Goal: Task Accomplishment & Management: Manage account settings

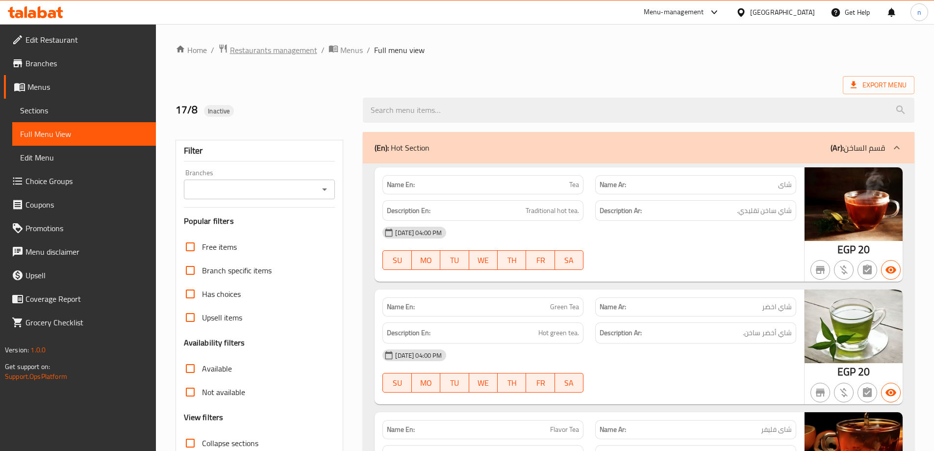
click at [283, 51] on span "Restaurants management" at bounding box center [273, 50] width 87 height 12
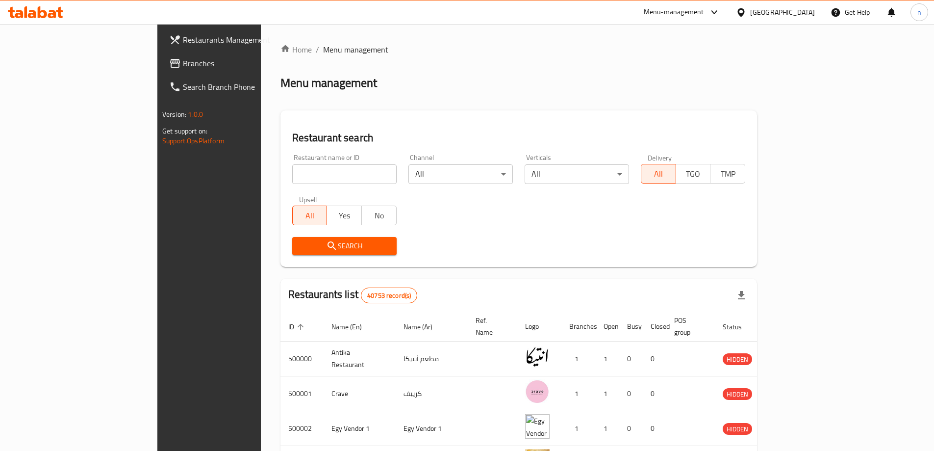
click at [798, 8] on div "Egypt" at bounding box center [782, 12] width 65 height 11
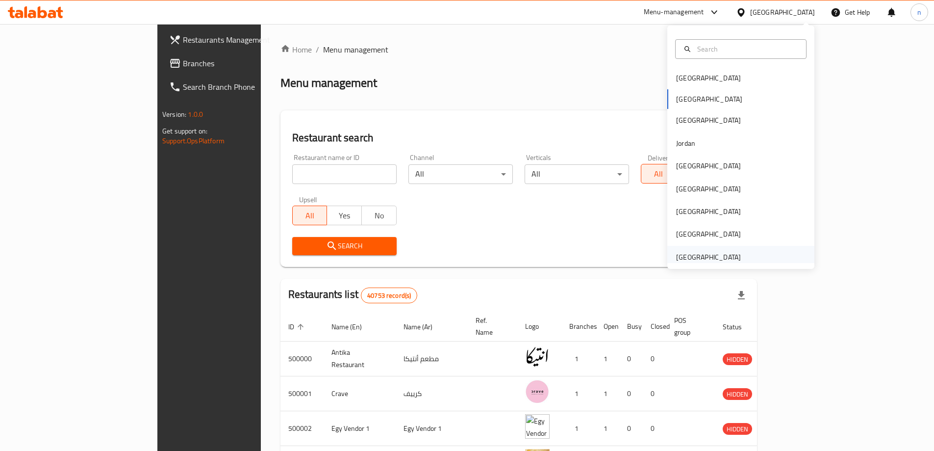
click at [712, 252] on div "[GEOGRAPHIC_DATA]" at bounding box center [708, 257] width 65 height 11
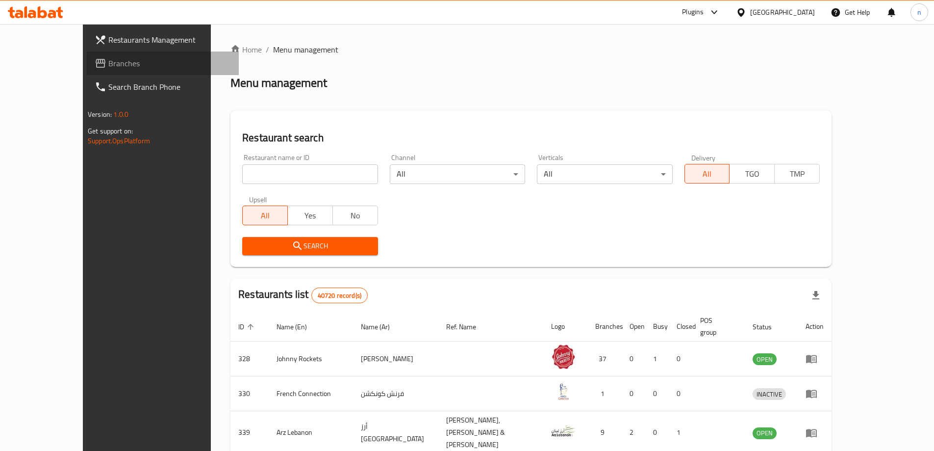
click at [108, 63] on span "Branches" at bounding box center [169, 63] width 123 height 12
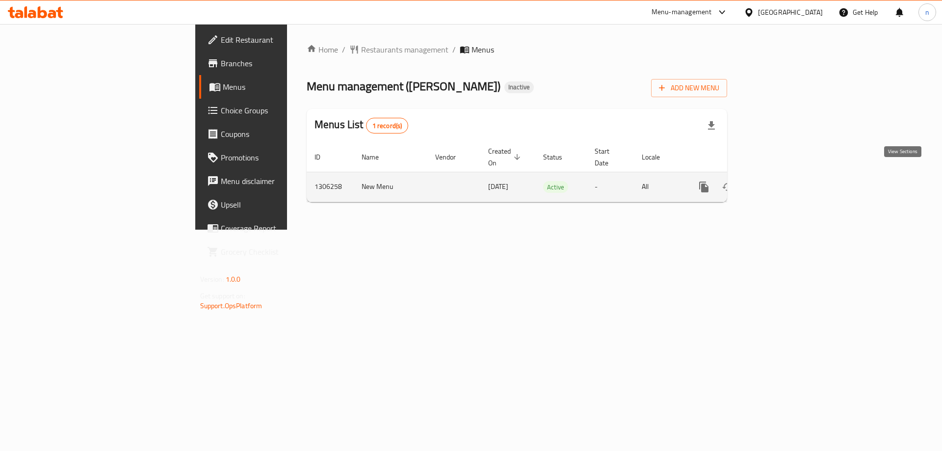
click at [780, 181] on icon "enhanced table" at bounding box center [774, 187] width 12 height 12
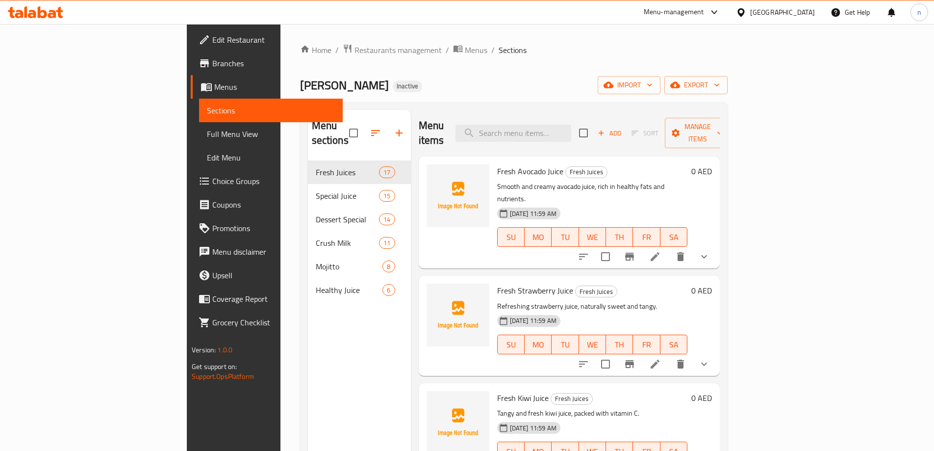
click at [214, 81] on span "Menus" at bounding box center [274, 87] width 121 height 12
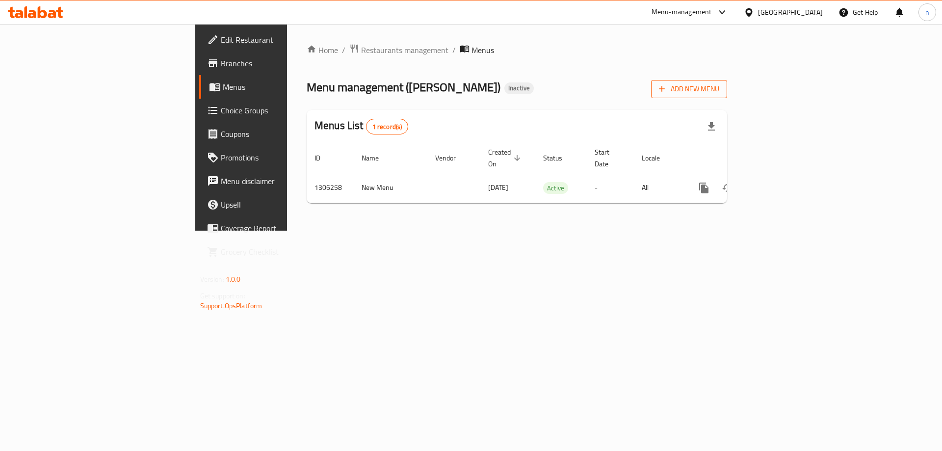
click at [719, 90] on span "Add New Menu" at bounding box center [689, 89] width 60 height 12
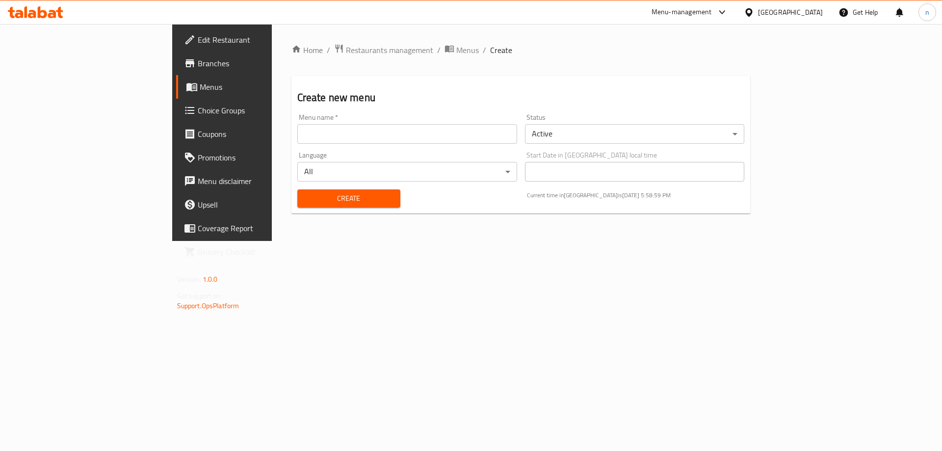
click at [371, 137] on input "text" at bounding box center [407, 134] width 220 height 20
type input "19/8"
click at [324, 202] on span "Create" at bounding box center [348, 198] width 87 height 12
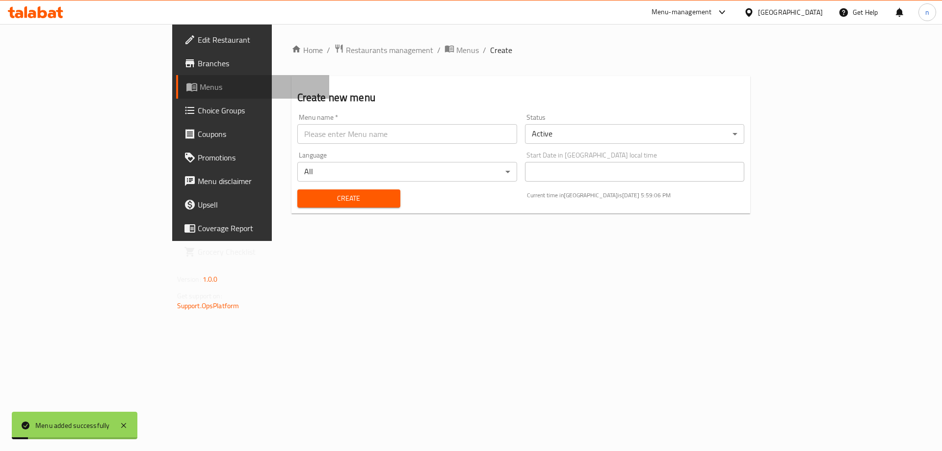
click at [200, 81] on span "Menus" at bounding box center [261, 87] width 122 height 12
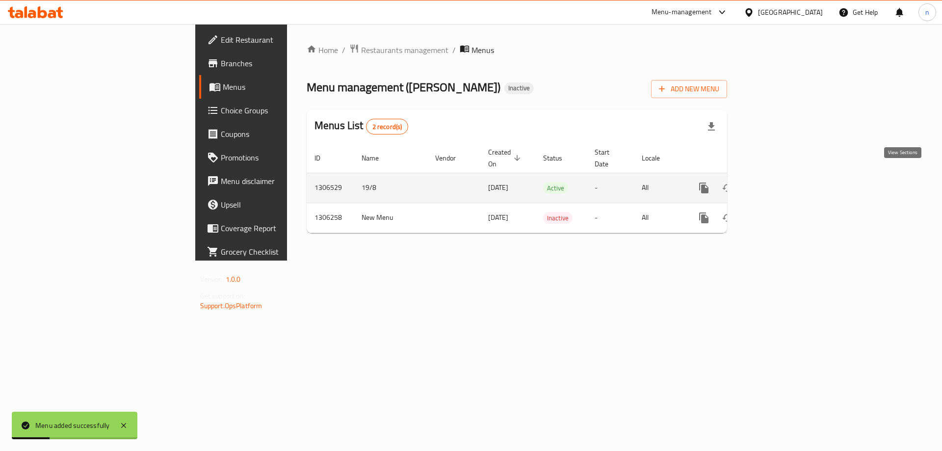
click at [779, 183] on icon "enhanced table" at bounding box center [774, 187] width 9 height 9
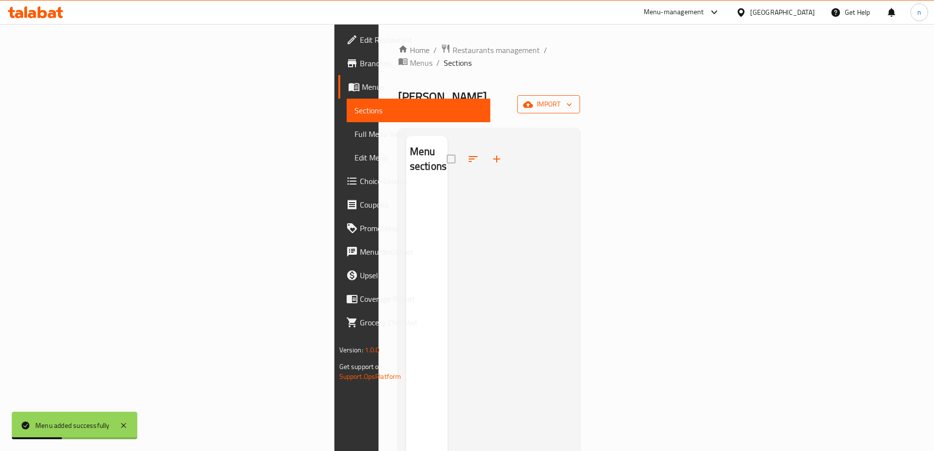
click at [572, 98] on span "import" at bounding box center [548, 104] width 47 height 12
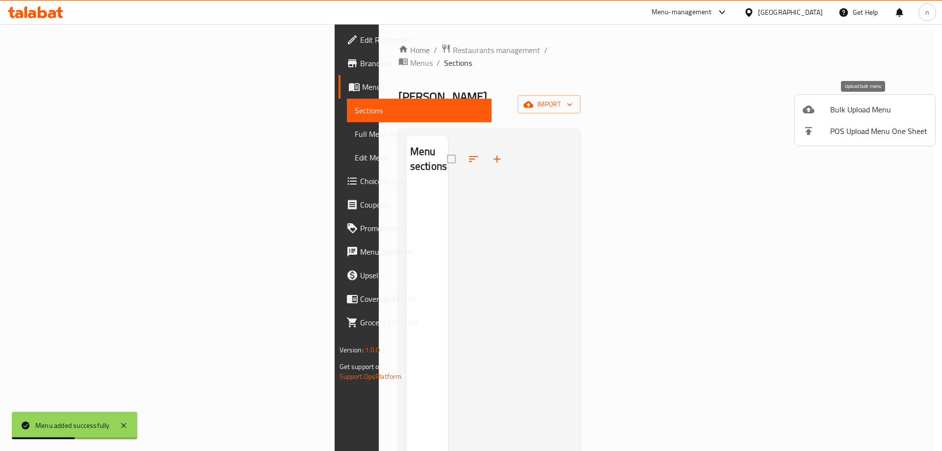
click at [867, 106] on span "Bulk Upload Menu" at bounding box center [878, 109] width 97 height 12
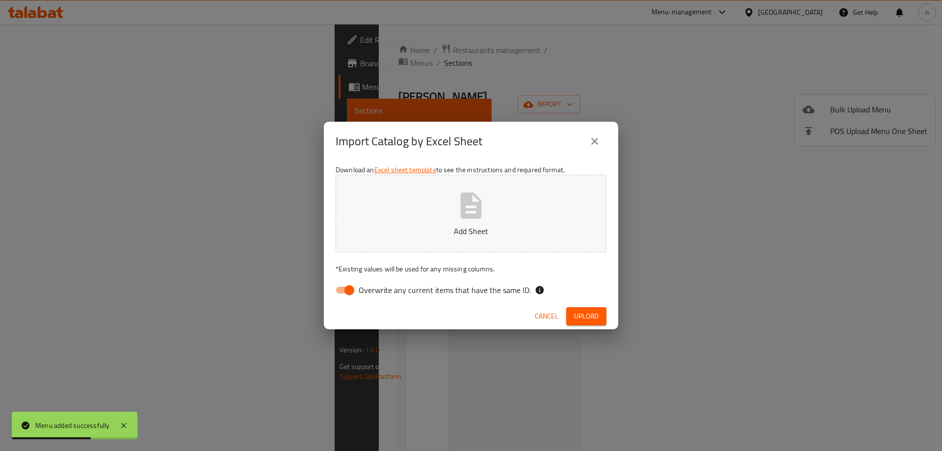
click at [339, 288] on input "Overwrite any current items that have the same ID." at bounding box center [349, 290] width 56 height 19
checkbox input "false"
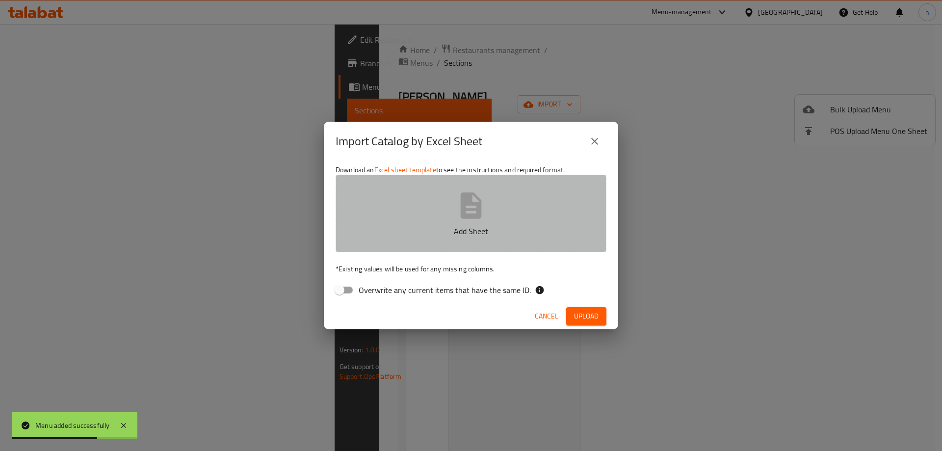
click at [427, 207] on button "Add Sheet" at bounding box center [470, 213] width 271 height 77
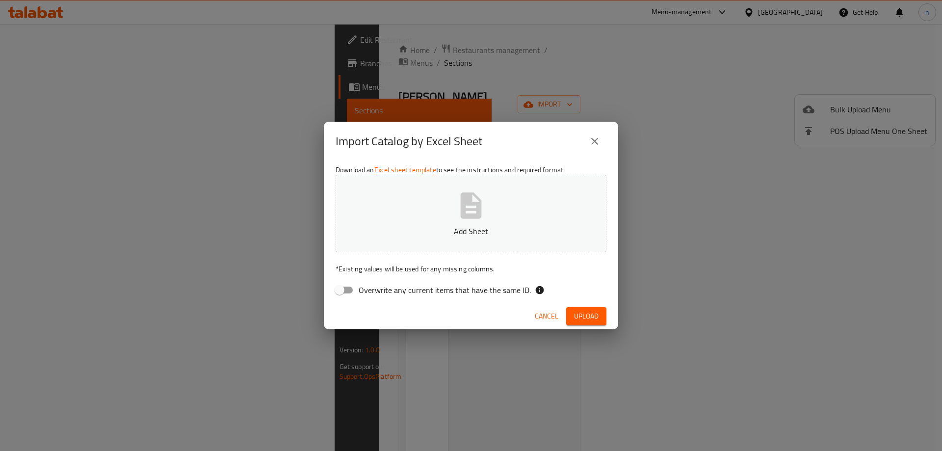
click at [453, 226] on p "Add Sheet" at bounding box center [471, 231] width 240 height 12
click at [587, 307] on button "Upload" at bounding box center [586, 316] width 40 height 18
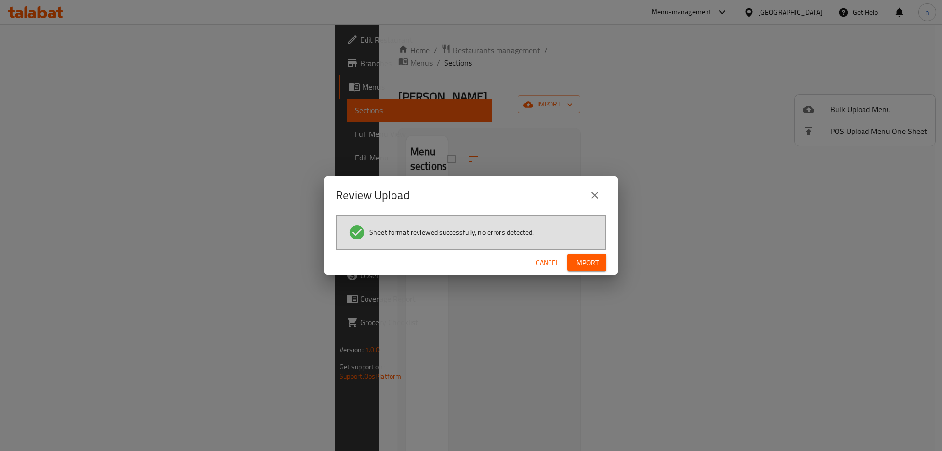
click at [591, 266] on span "Import" at bounding box center [587, 262] width 24 height 12
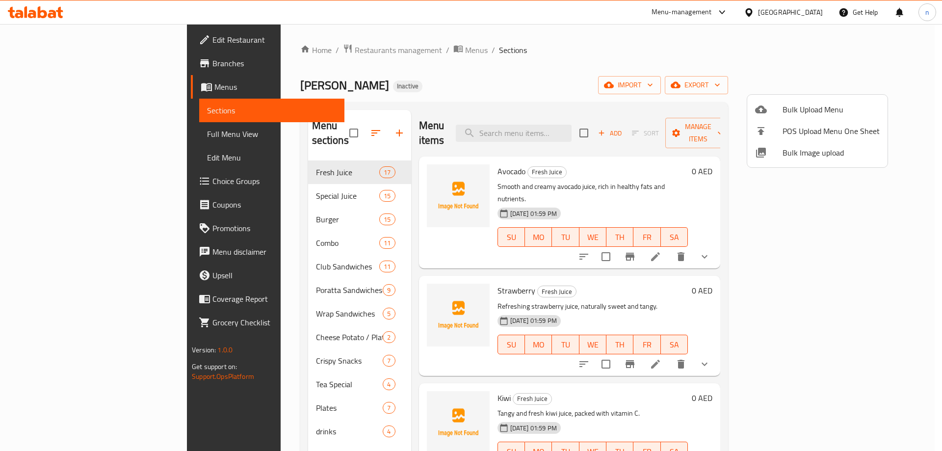
click at [37, 87] on div at bounding box center [471, 225] width 942 height 451
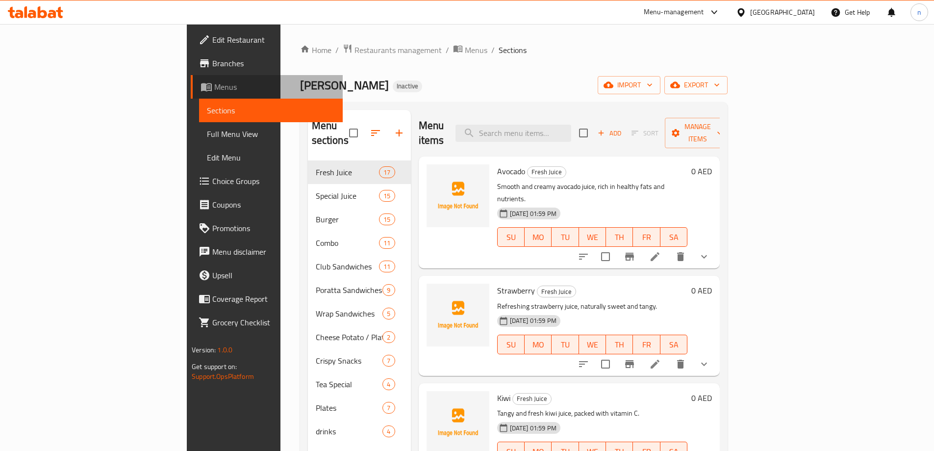
click at [214, 87] on span "Menus" at bounding box center [274, 87] width 121 height 12
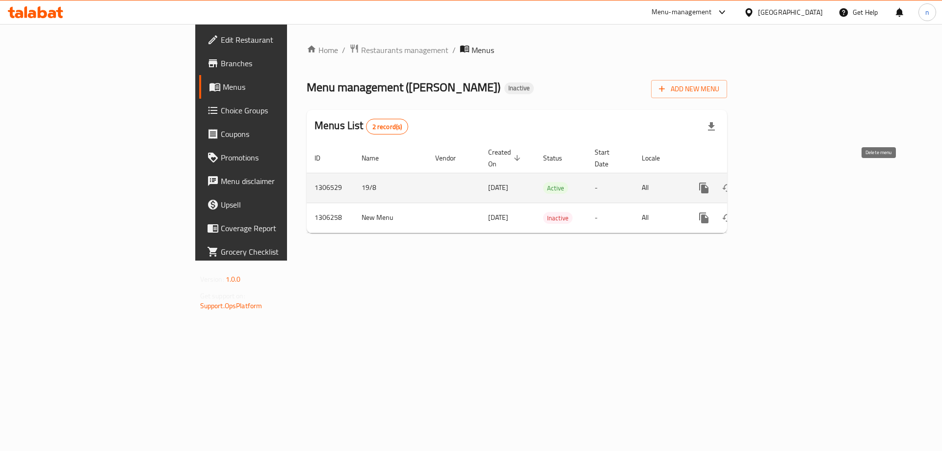
click at [754, 183] on icon "enhanced table" at bounding box center [750, 187] width 7 height 9
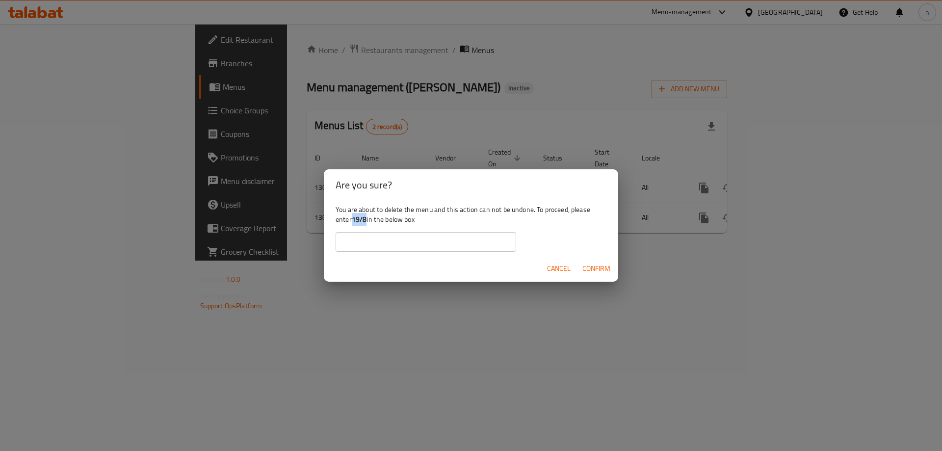
drag, startPoint x: 352, startPoint y: 221, endPoint x: 367, endPoint y: 220, distance: 15.3
click at [367, 220] on div "You are about to delete the menu and this action can not be undone. To proceed,…" at bounding box center [471, 228] width 294 height 55
copy b "19/8"
click at [365, 238] on input "text" at bounding box center [425, 242] width 180 height 20
paste input "19/8"
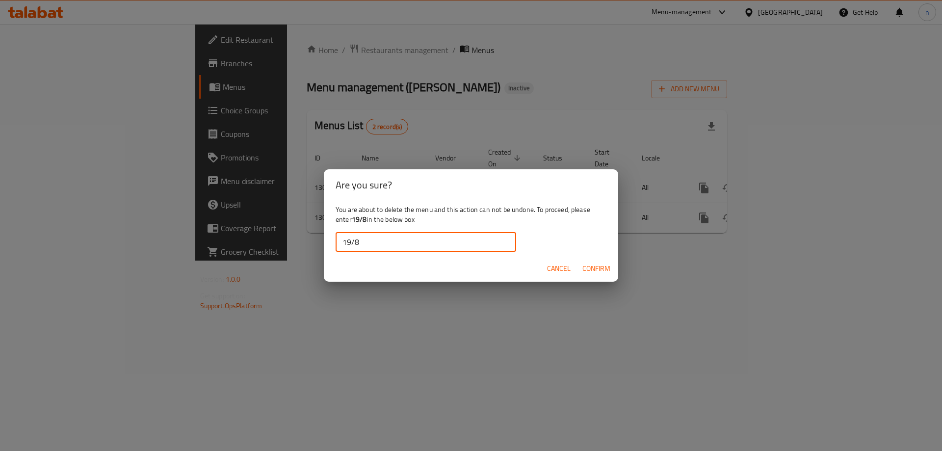
type input "19/8"
click at [600, 264] on span "Confirm" at bounding box center [596, 268] width 28 height 12
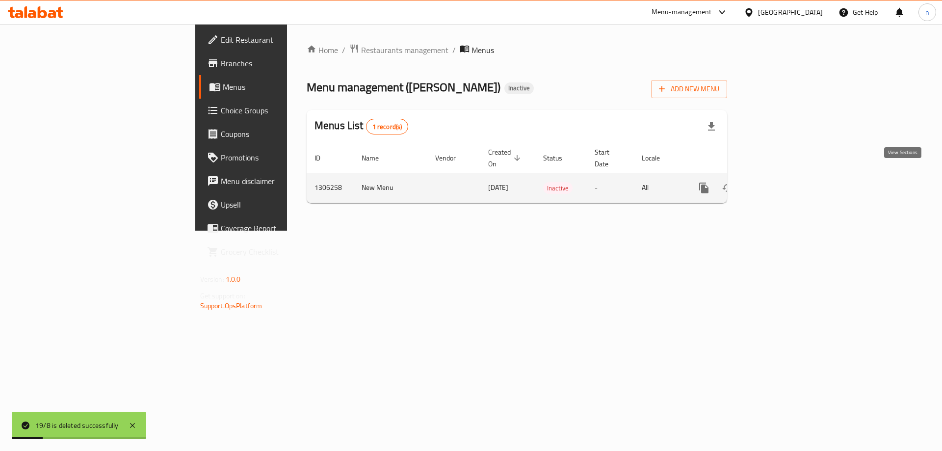
click at [780, 182] on icon "enhanced table" at bounding box center [774, 188] width 12 height 12
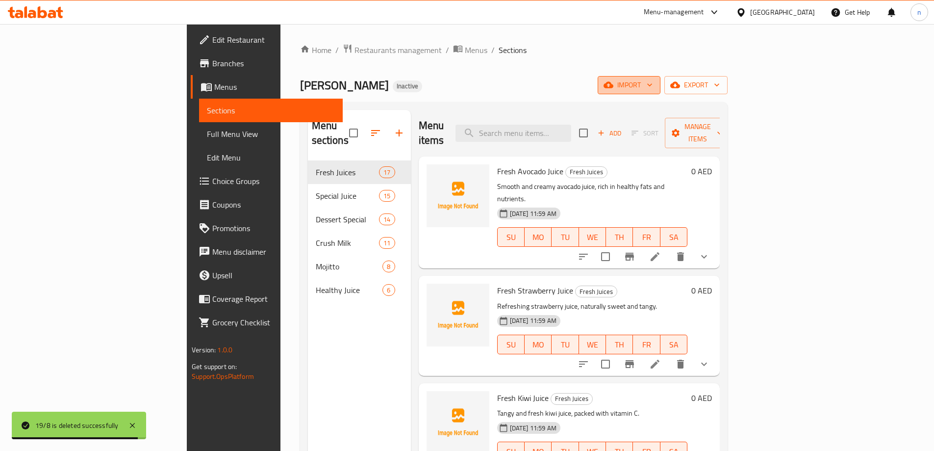
click at [661, 86] on button "import" at bounding box center [629, 85] width 63 height 18
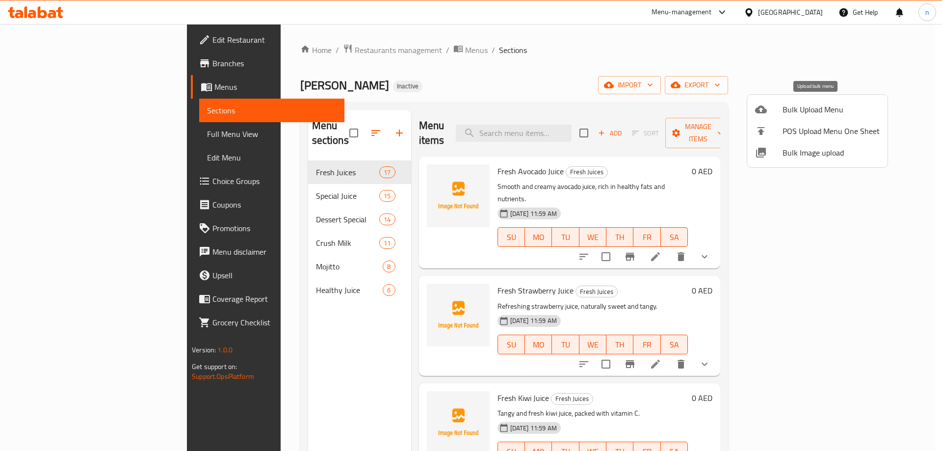
click at [797, 105] on span "Bulk Upload Menu" at bounding box center [830, 109] width 97 height 12
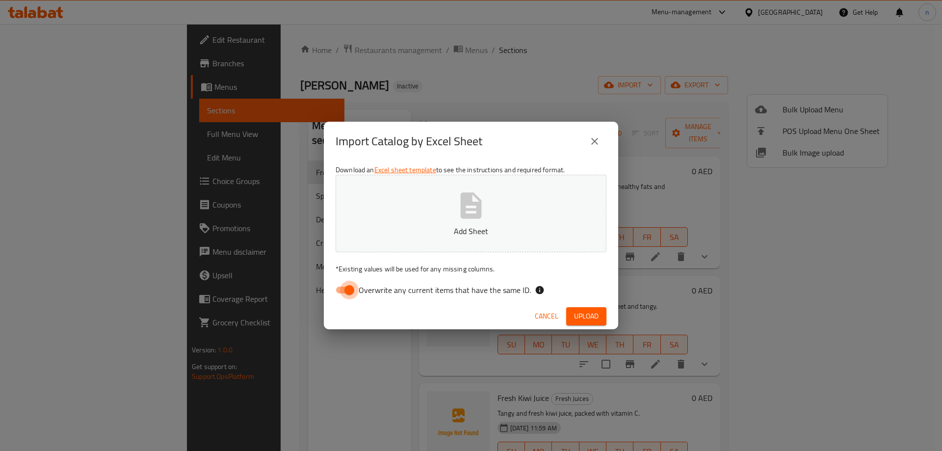
click at [336, 292] on input "Overwrite any current items that have the same ID." at bounding box center [349, 290] width 56 height 19
checkbox input "false"
click at [448, 207] on button "Add Sheet" at bounding box center [470, 213] width 271 height 77
click at [592, 320] on span "Upload" at bounding box center [586, 316] width 25 height 12
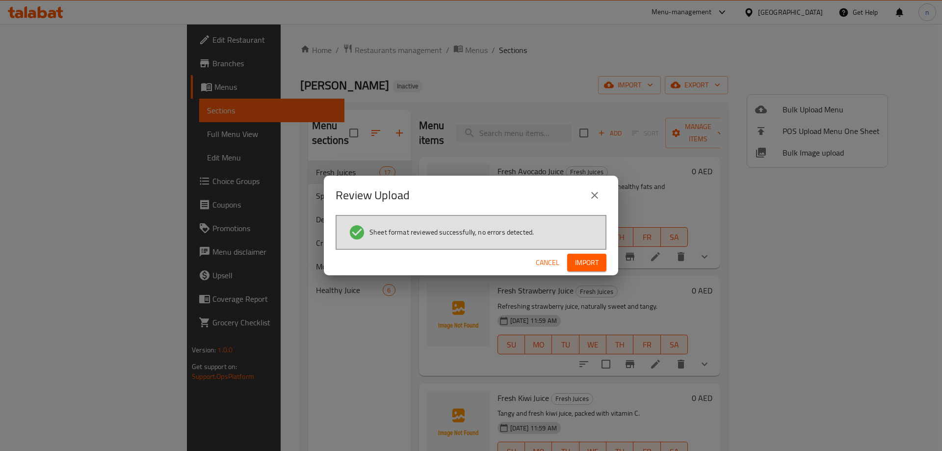
click at [596, 258] on span "Import" at bounding box center [587, 262] width 24 height 12
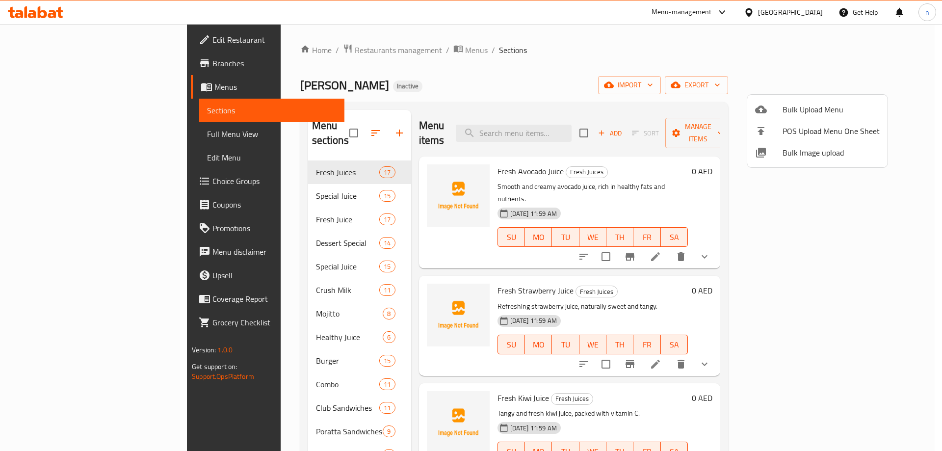
click at [61, 132] on div at bounding box center [471, 225] width 942 height 451
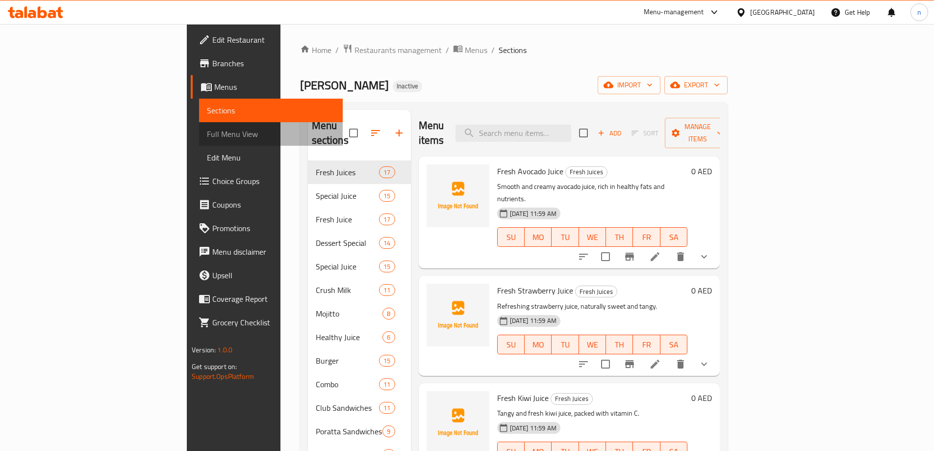
click at [207, 132] on span "Full Menu View" at bounding box center [271, 134] width 128 height 12
click at [207, 105] on span "Sections" at bounding box center [271, 110] width 128 height 12
click at [571, 130] on input "search" at bounding box center [514, 133] width 116 height 17
paste input "Poratta Omelette/Egg (large)"
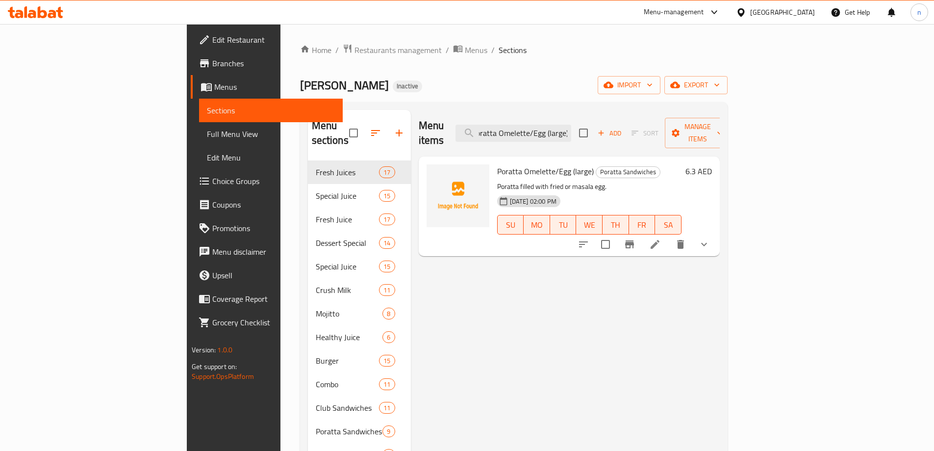
type input "Poratta Omelette/Egg (large)"
click at [661, 238] on icon at bounding box center [655, 244] width 12 height 12
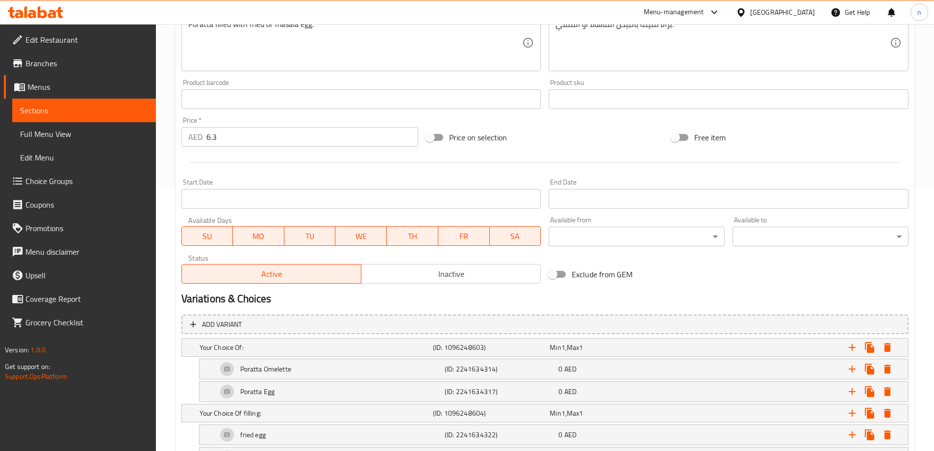
scroll to position [342, 0]
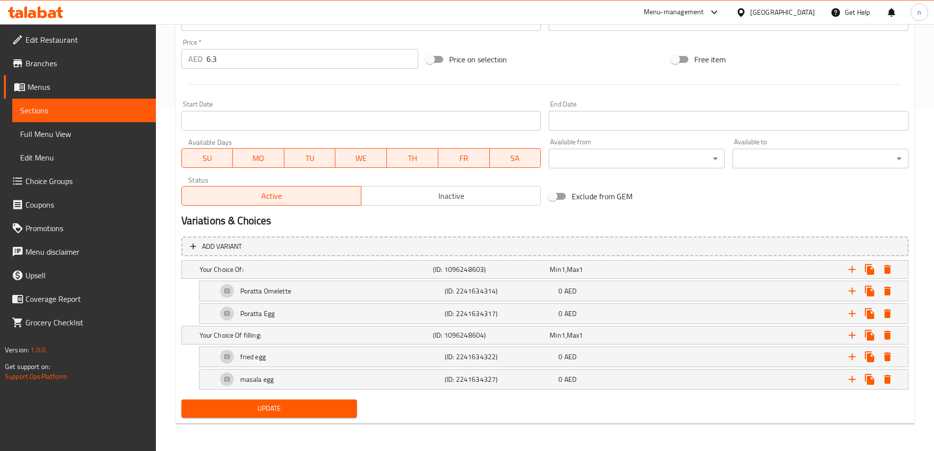
click at [666, 428] on div "Home / Restaurants management / Menus / Sections / item / update Poratta Sandwi…" at bounding box center [545, 66] width 739 height 729
click at [162, 320] on div "Home / Restaurants management / Menus / Sections / item / update Poratta Sandwi…" at bounding box center [545, 66] width 778 height 768
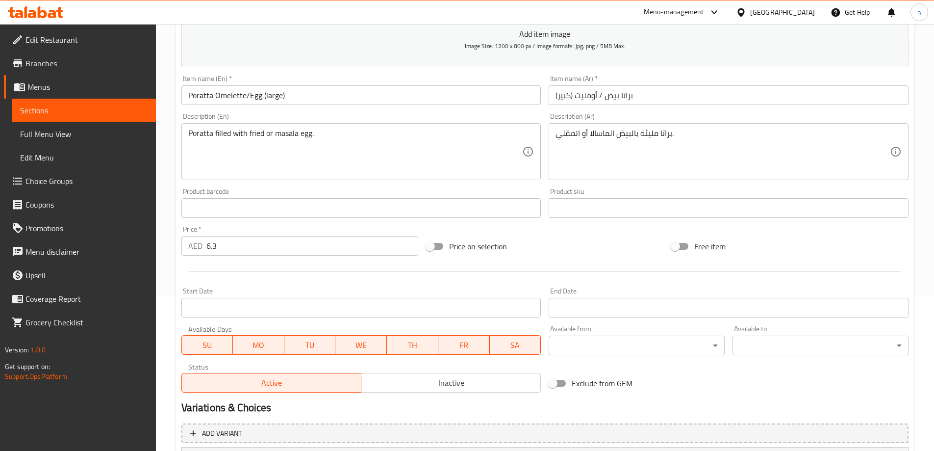
scroll to position [146, 0]
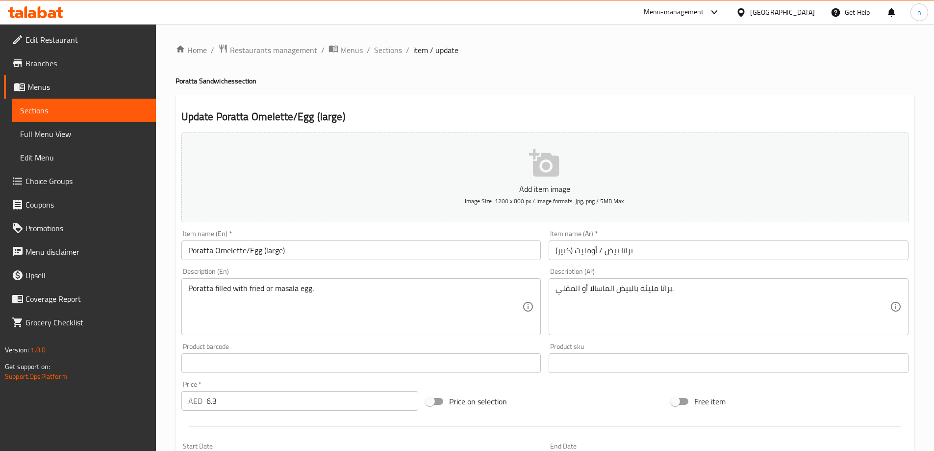
click at [60, 133] on span "Full Menu View" at bounding box center [84, 134] width 128 height 12
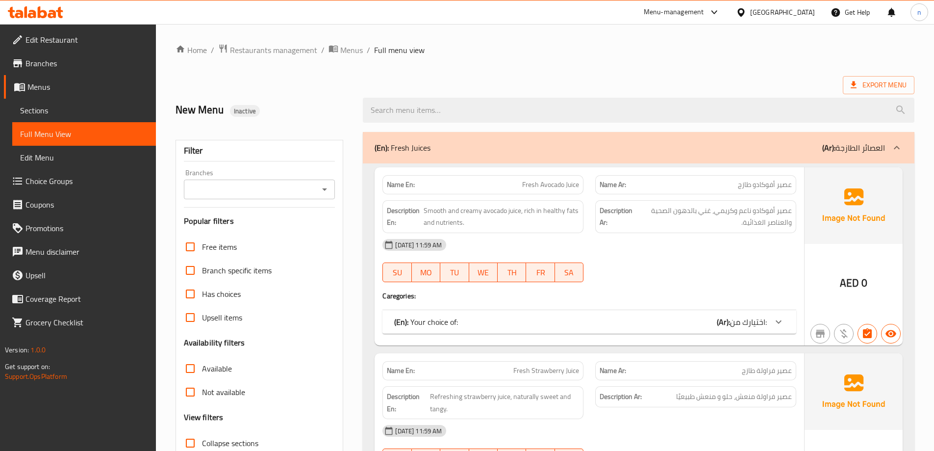
scroll to position [196, 0]
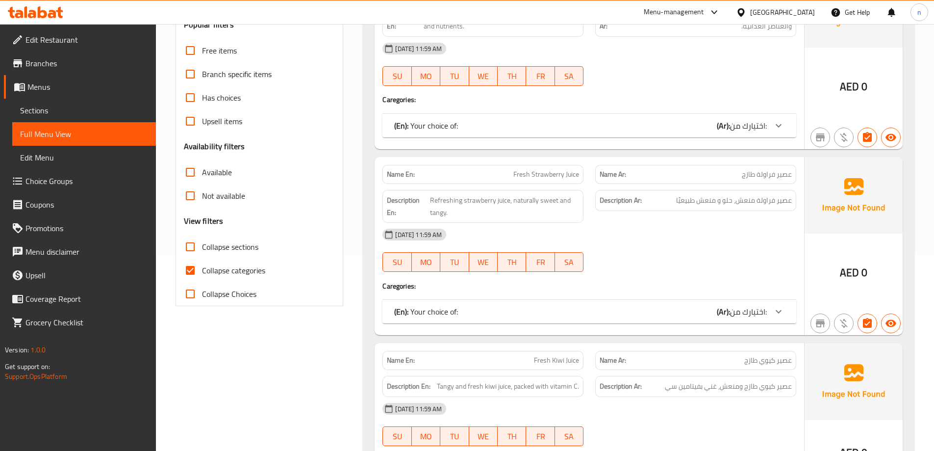
click at [237, 274] on span "Collapse categories" at bounding box center [233, 270] width 63 height 12
click at [202, 274] on input "Collapse categories" at bounding box center [191, 270] width 24 height 24
checkbox input "false"
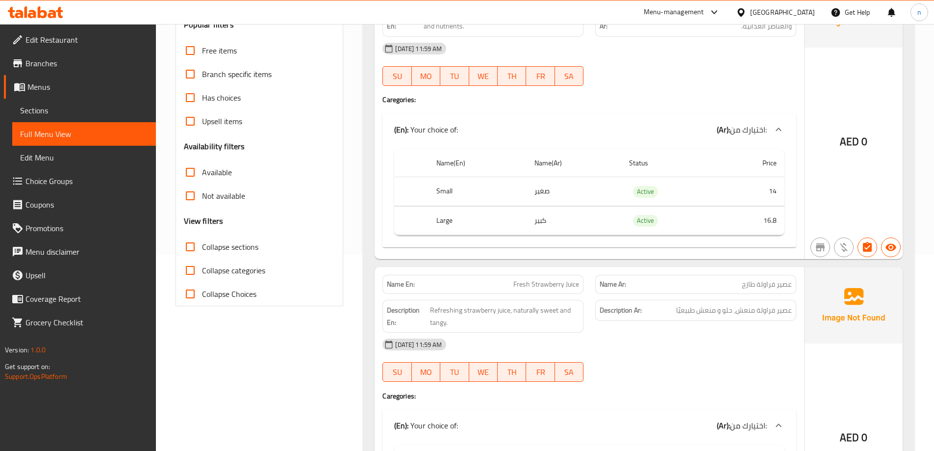
click at [228, 251] on span "Collapse sections" at bounding box center [230, 247] width 56 height 12
click at [202, 251] on input "Collapse sections" at bounding box center [191, 247] width 24 height 24
checkbox input "true"
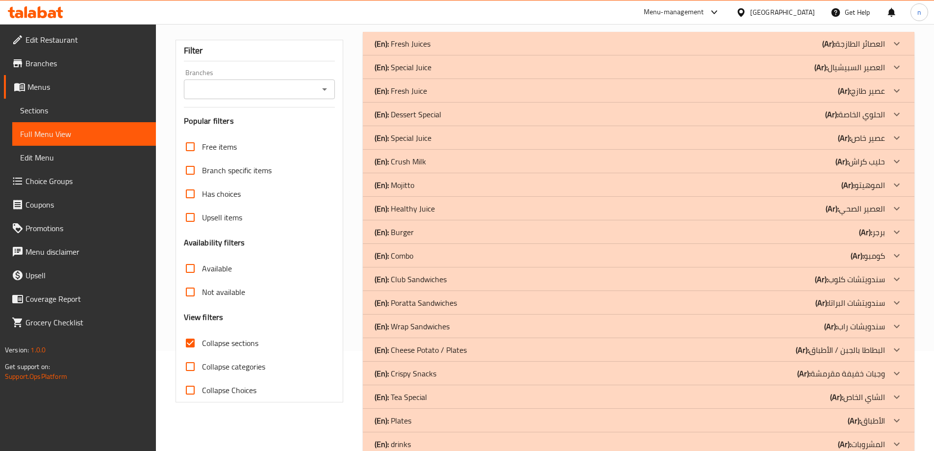
scroll to position [125, 0]
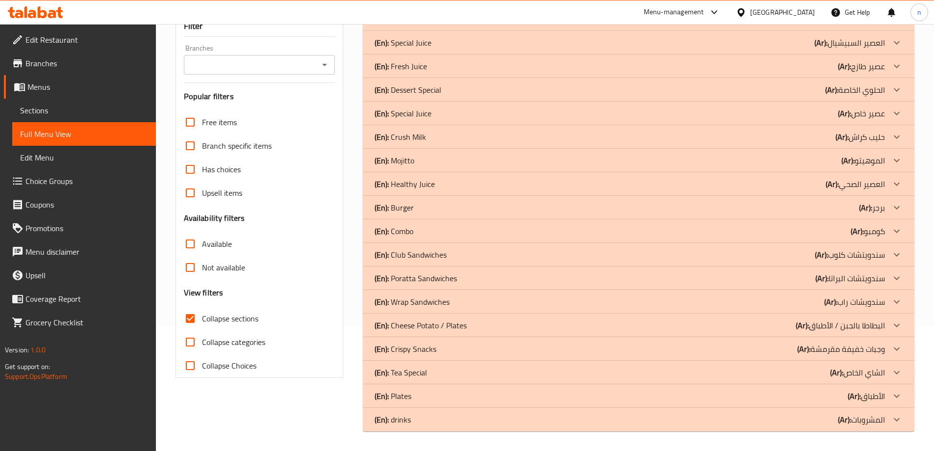
drag, startPoint x: 426, startPoint y: 66, endPoint x: 434, endPoint y: 106, distance: 40.6
click at [426, 25] on p "(En): Fresh Juice" at bounding box center [403, 19] width 56 height 12
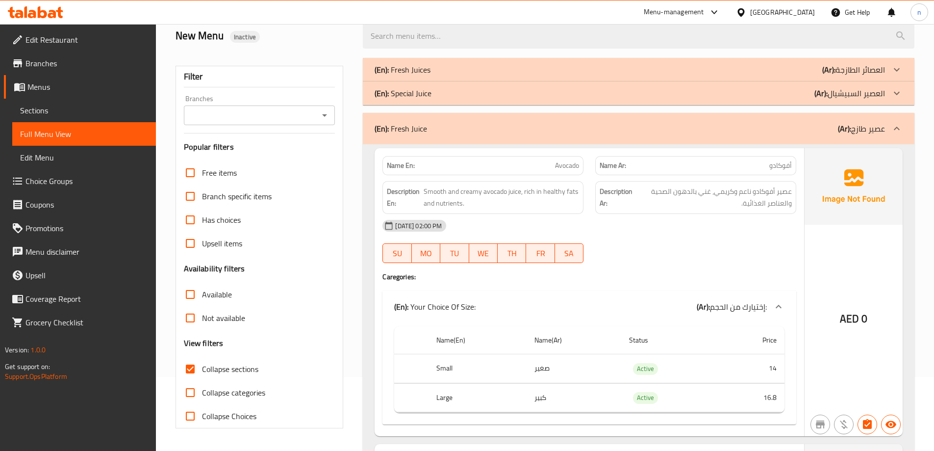
scroll to position [26, 0]
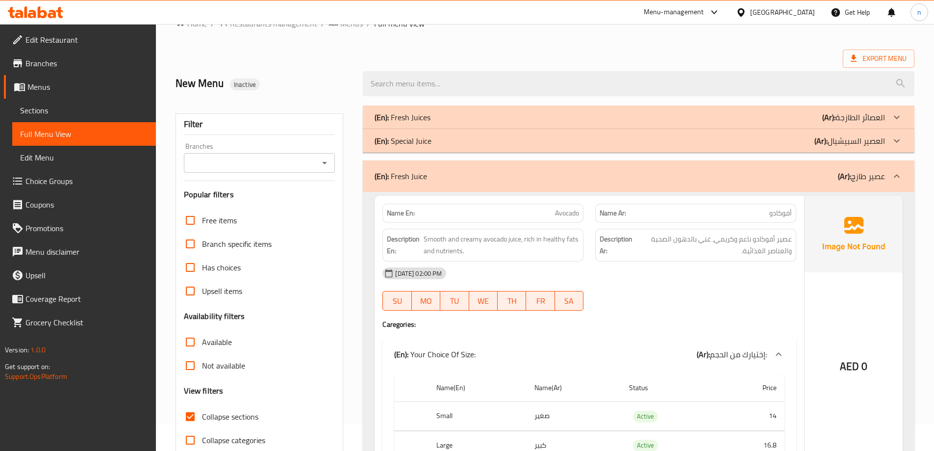
click at [438, 123] on div "(En): Special Juice (Ar): العصير السبيشيال" at bounding box center [630, 117] width 511 height 12
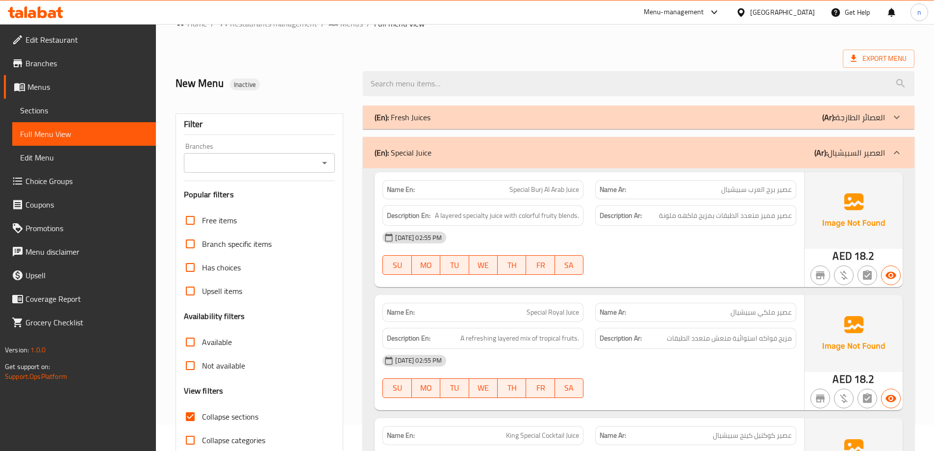
click at [430, 114] on p "(En): Fresh Juices" at bounding box center [403, 117] width 56 height 12
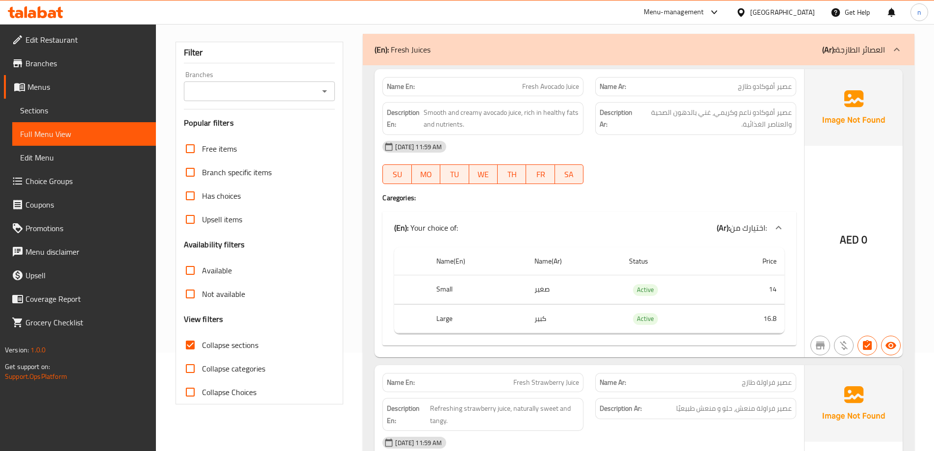
scroll to position [49, 0]
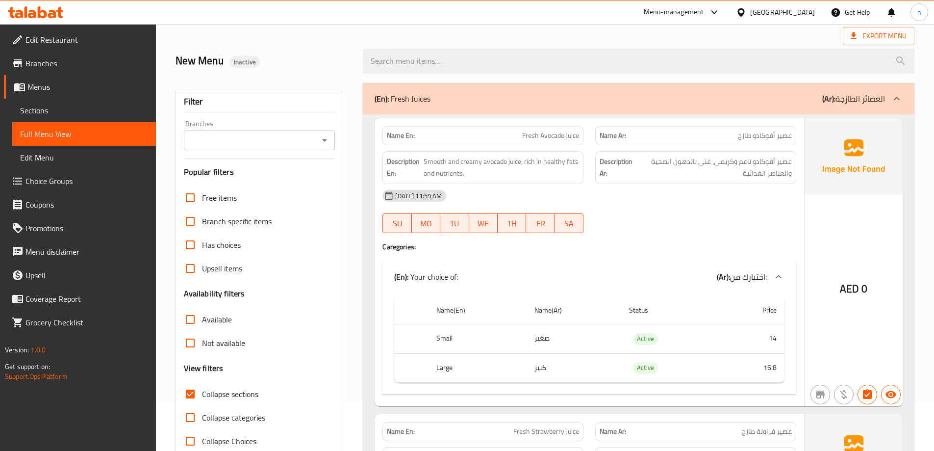
click at [394, 97] on p "(En): Fresh Juices" at bounding box center [403, 99] width 56 height 12
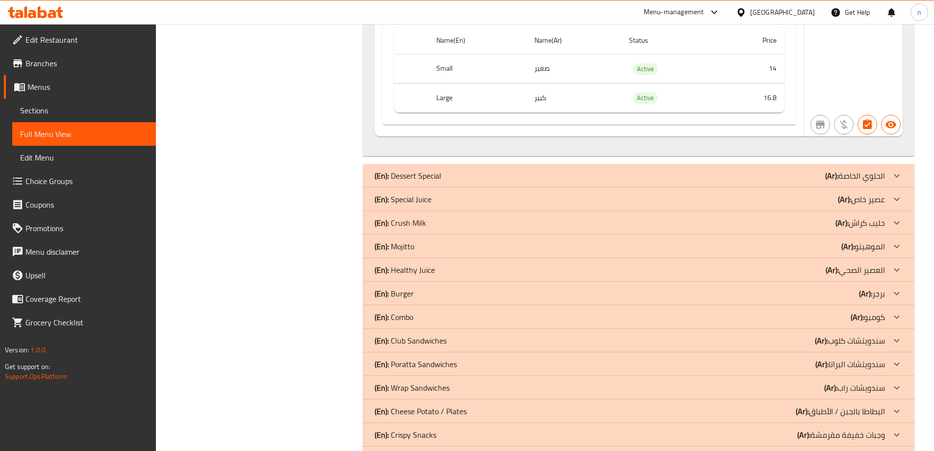
scroll to position [7038, 0]
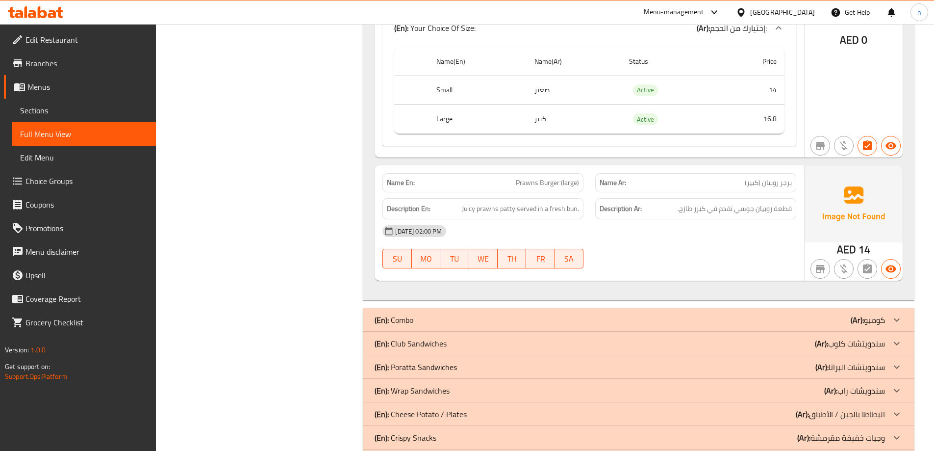
scroll to position [10903, 0]
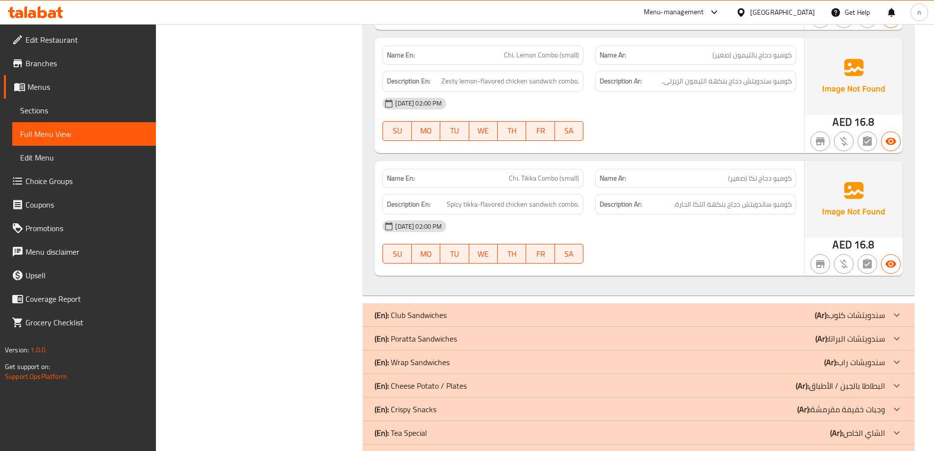
scroll to position [12493, 0]
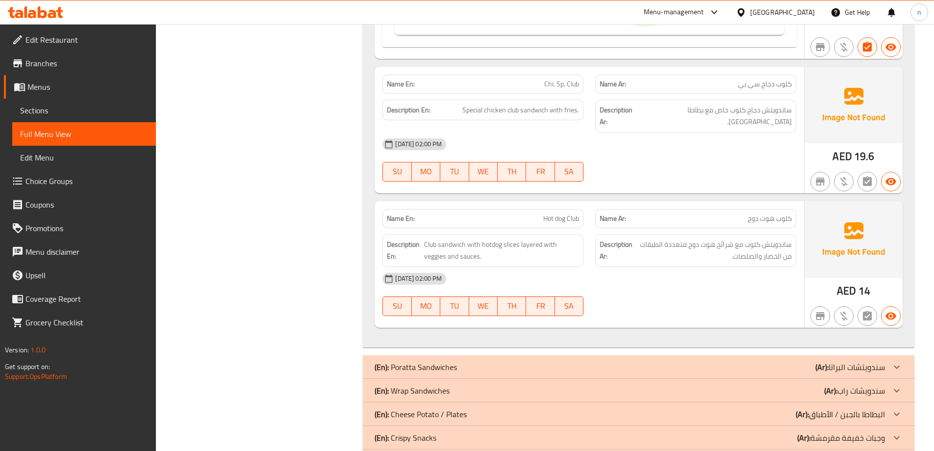
scroll to position [14141, 0]
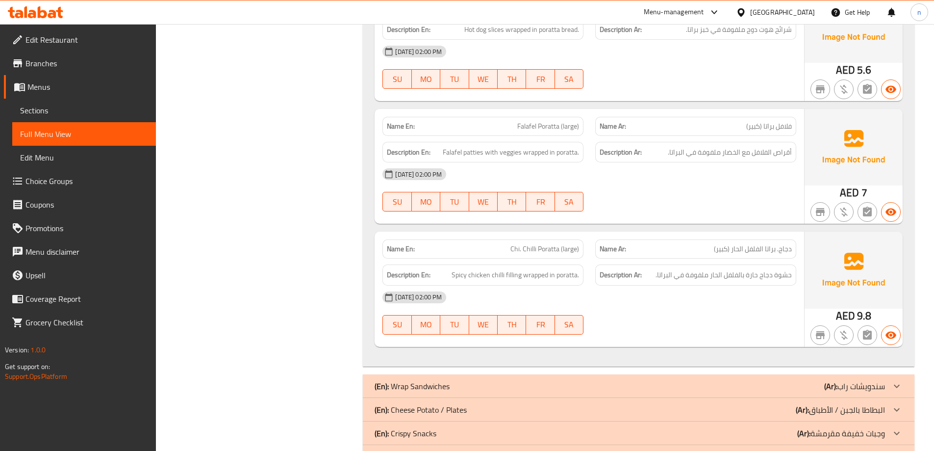
scroll to position [15913, 0]
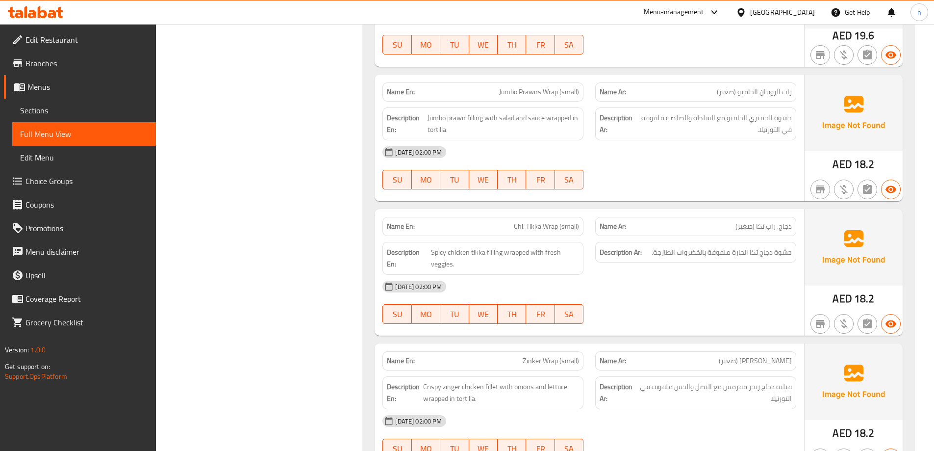
scroll to position [16605, 0]
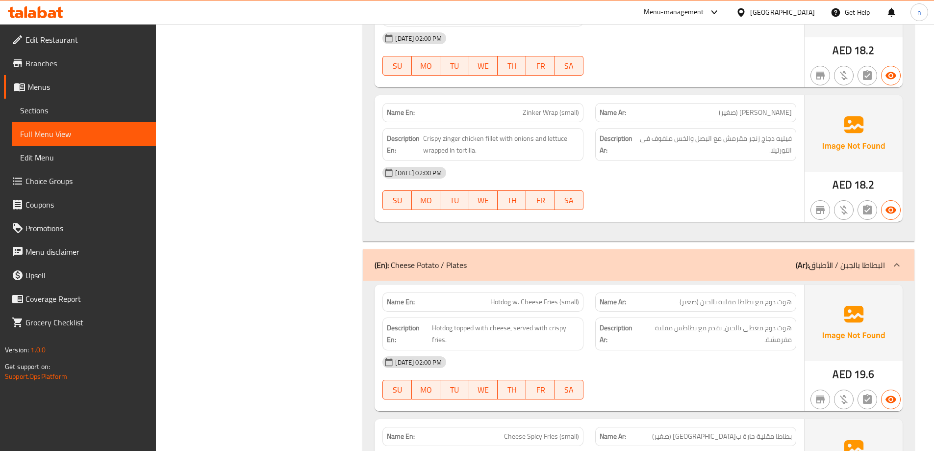
scroll to position [16893, 0]
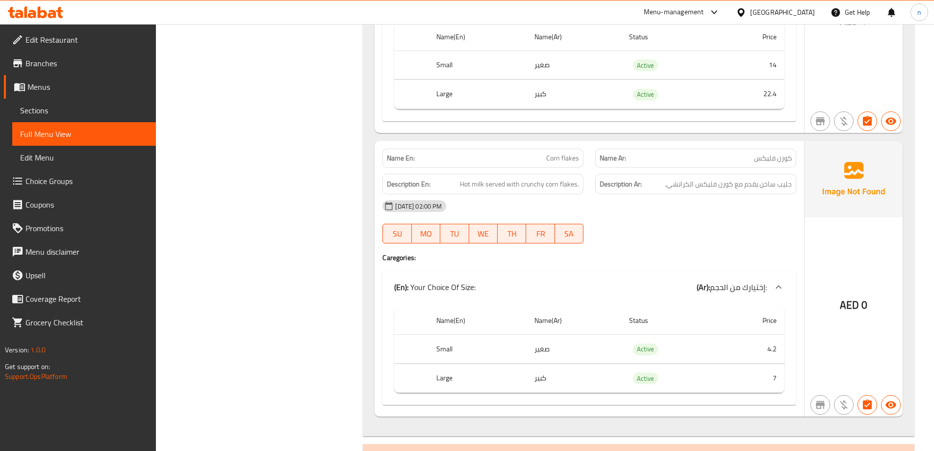
scroll to position [18935, 0]
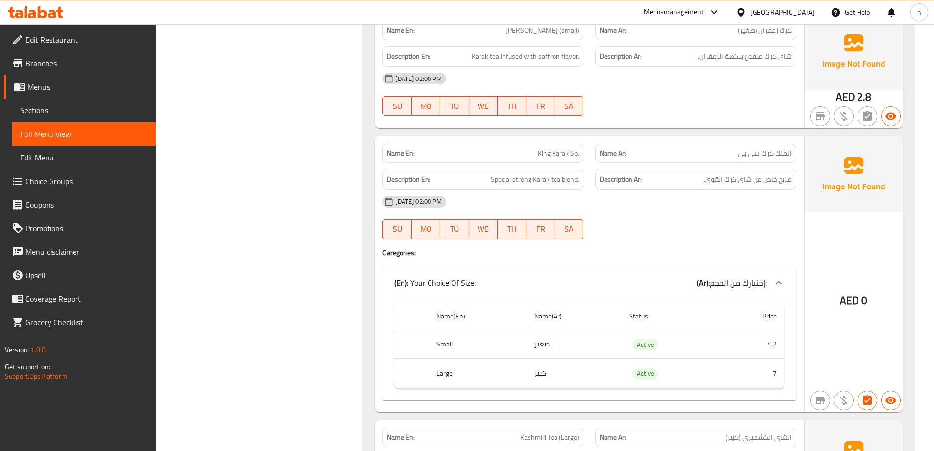
scroll to position [19631, 0]
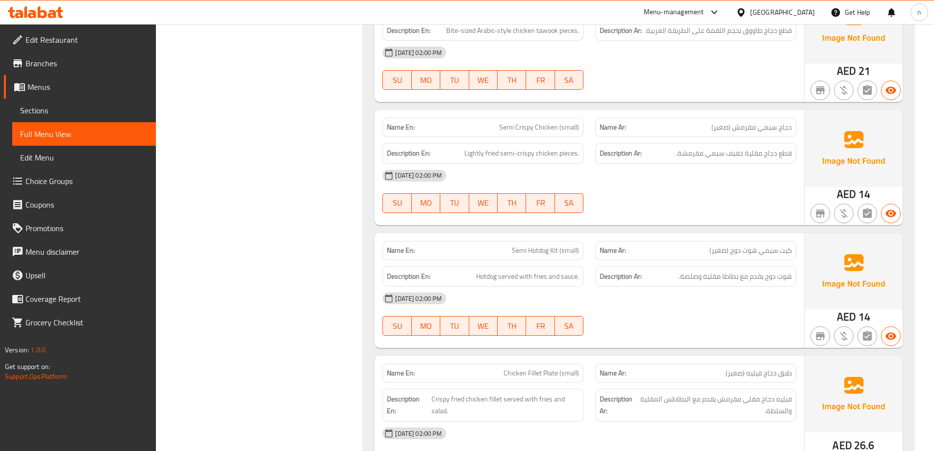
scroll to position [20533, 0]
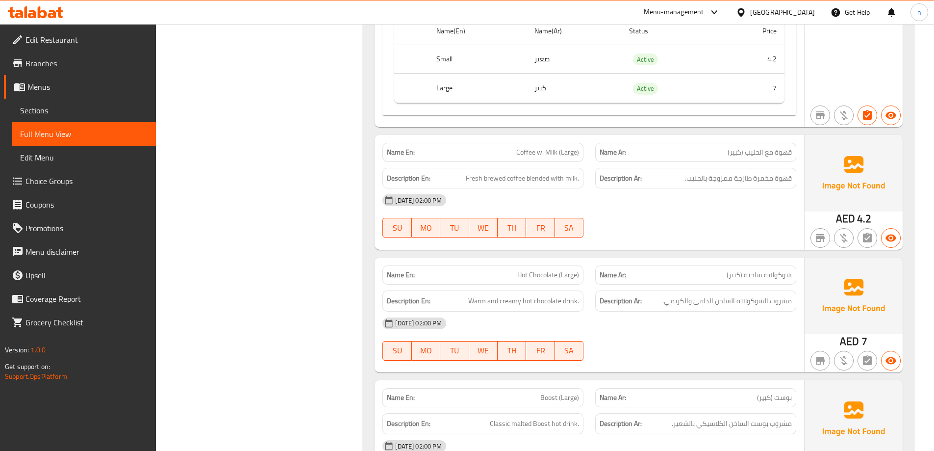
scroll to position [21209, 0]
